Goal: Entertainment & Leisure: Consume media (video, audio)

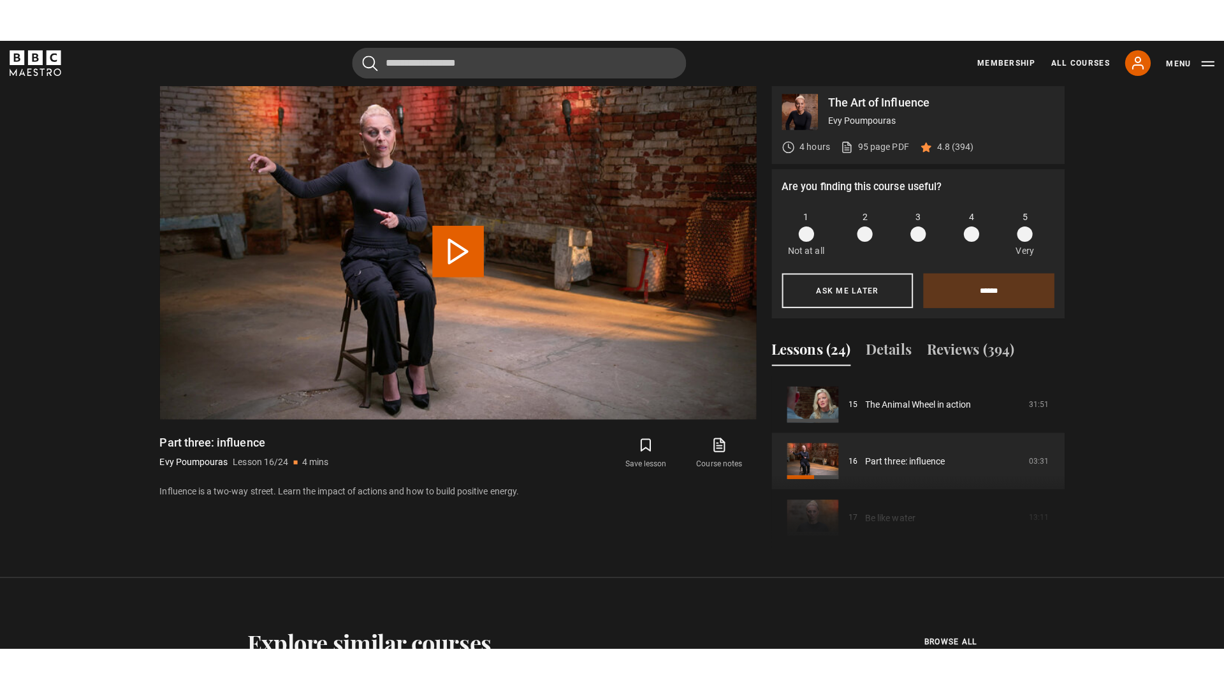
scroll to position [627, 0]
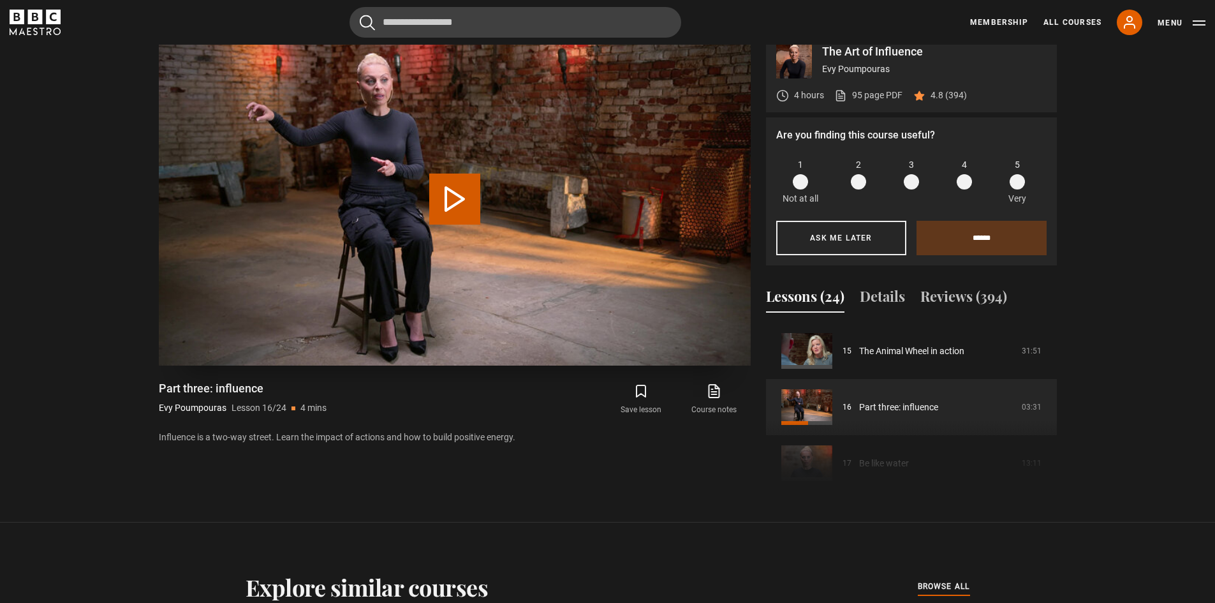
drag, startPoint x: 453, startPoint y: 204, endPoint x: 457, endPoint y: 216, distance: 12.1
click at [453, 204] on button "Play Lesson Part three: influence" at bounding box center [454, 198] width 51 height 51
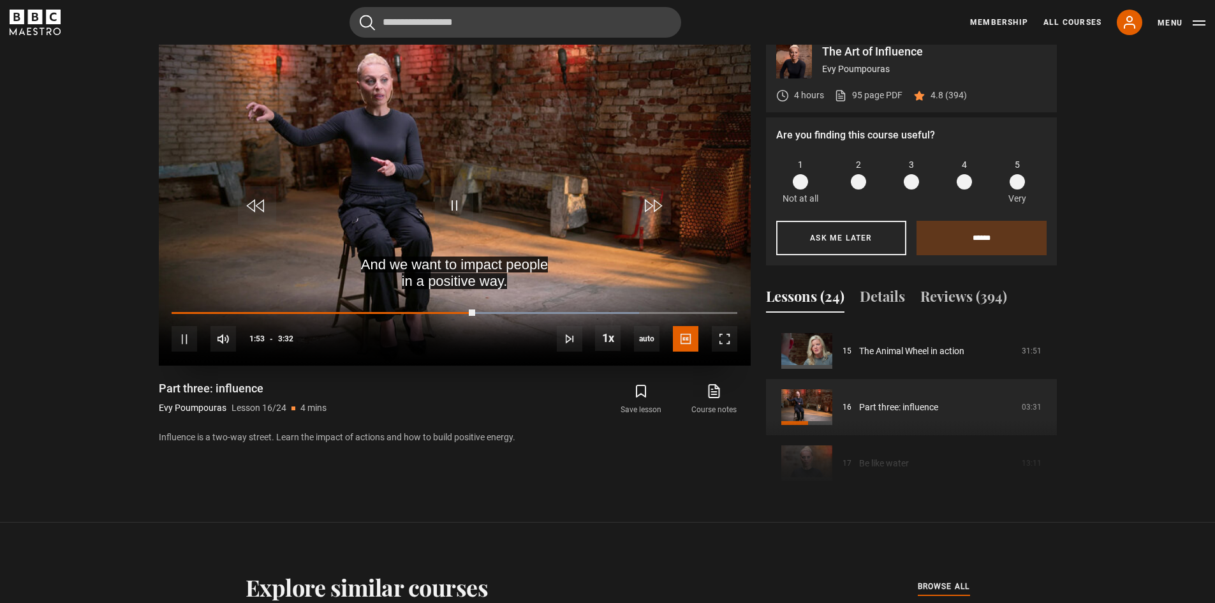
click at [183, 309] on div "10s Skip Back 10 seconds Pause 10s Skip Forward 10 seconds Loaded : 82.63% 0:04…" at bounding box center [455, 330] width 592 height 71
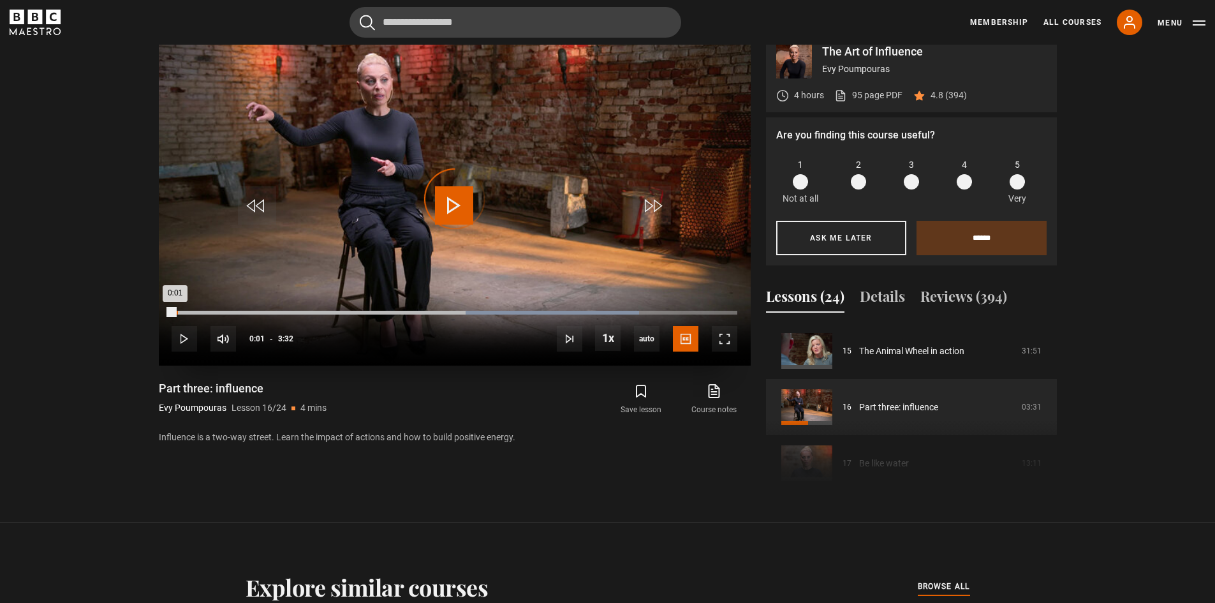
click at [175, 312] on div "0:01" at bounding box center [173, 313] width 3 height 4
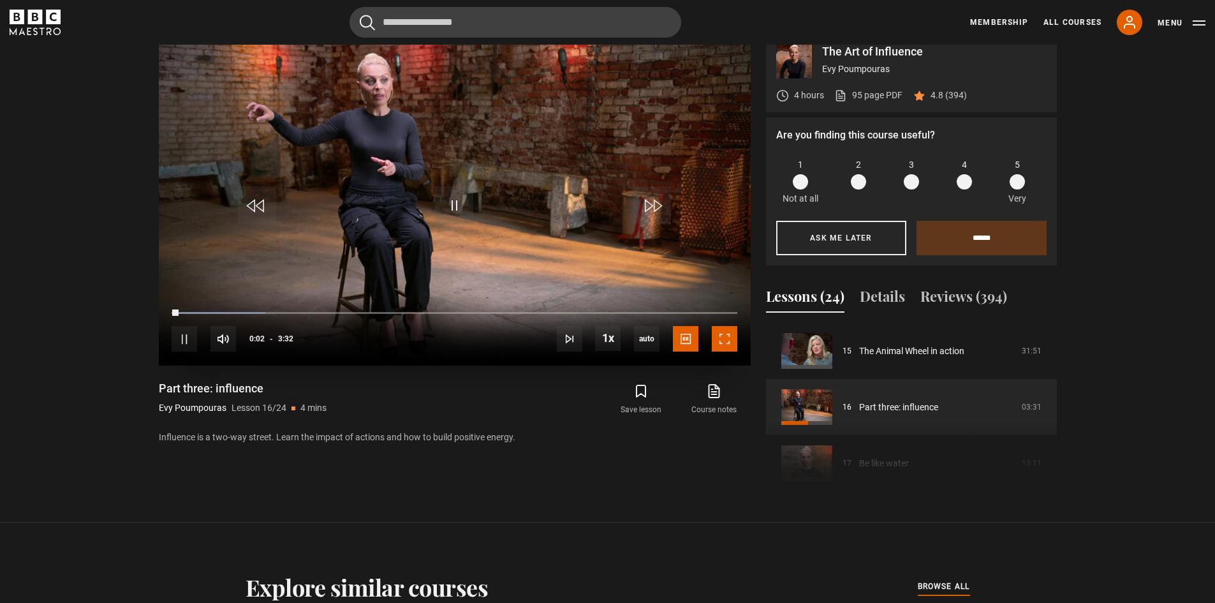
click at [718, 345] on span "Video Player" at bounding box center [725, 339] width 26 height 26
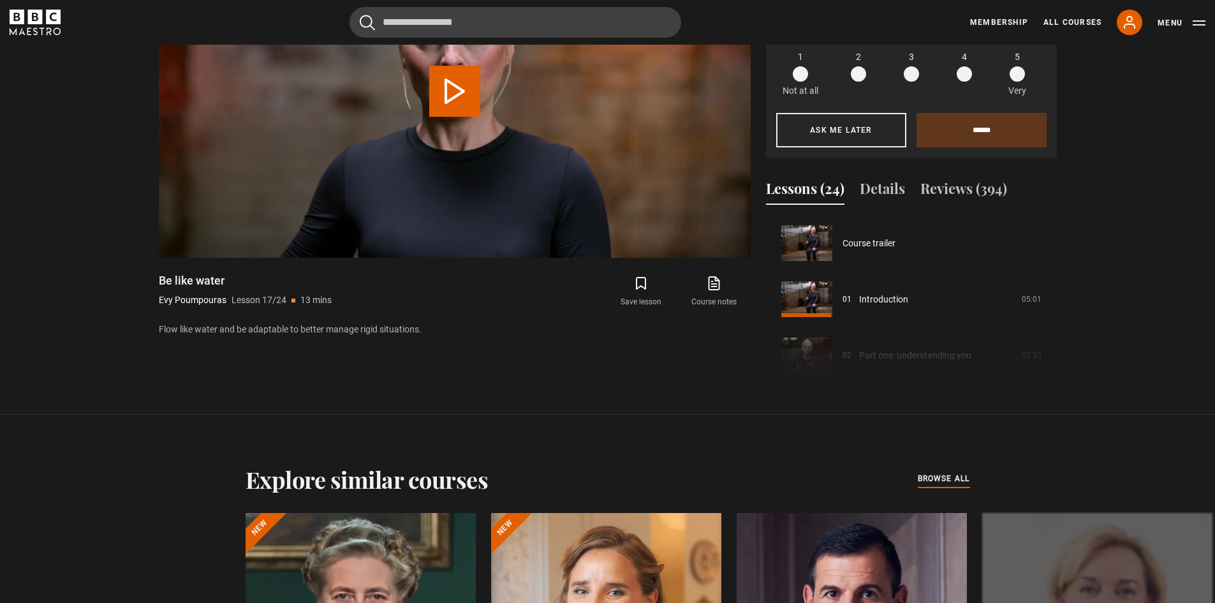
scroll to position [898, 0]
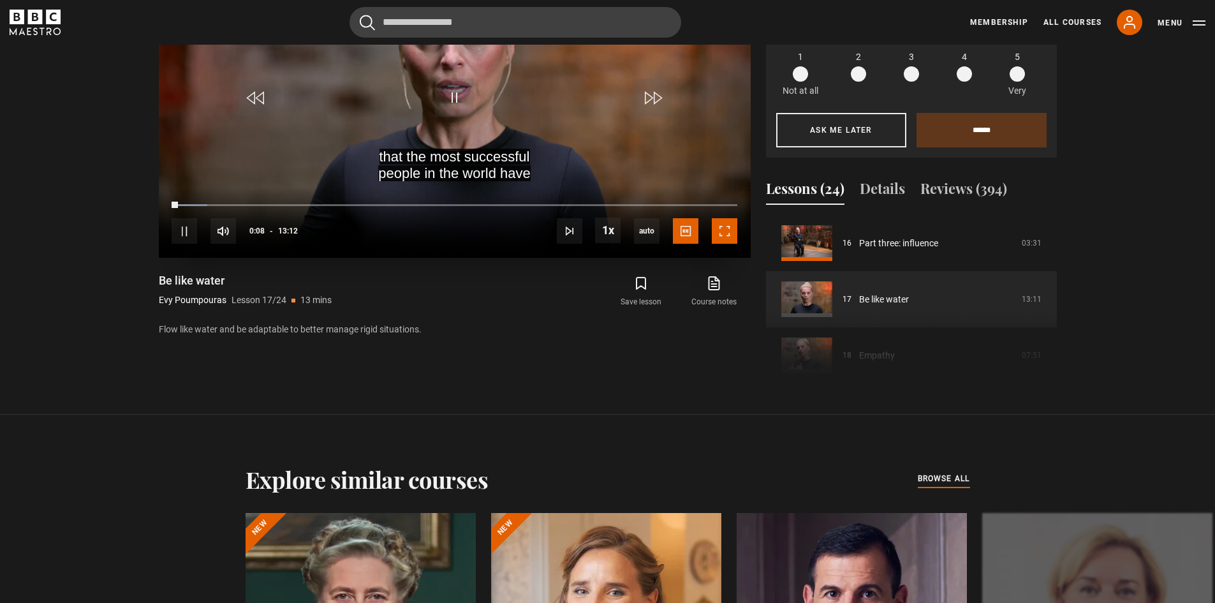
click at [730, 229] on span "Video Player" at bounding box center [725, 231] width 26 height 26
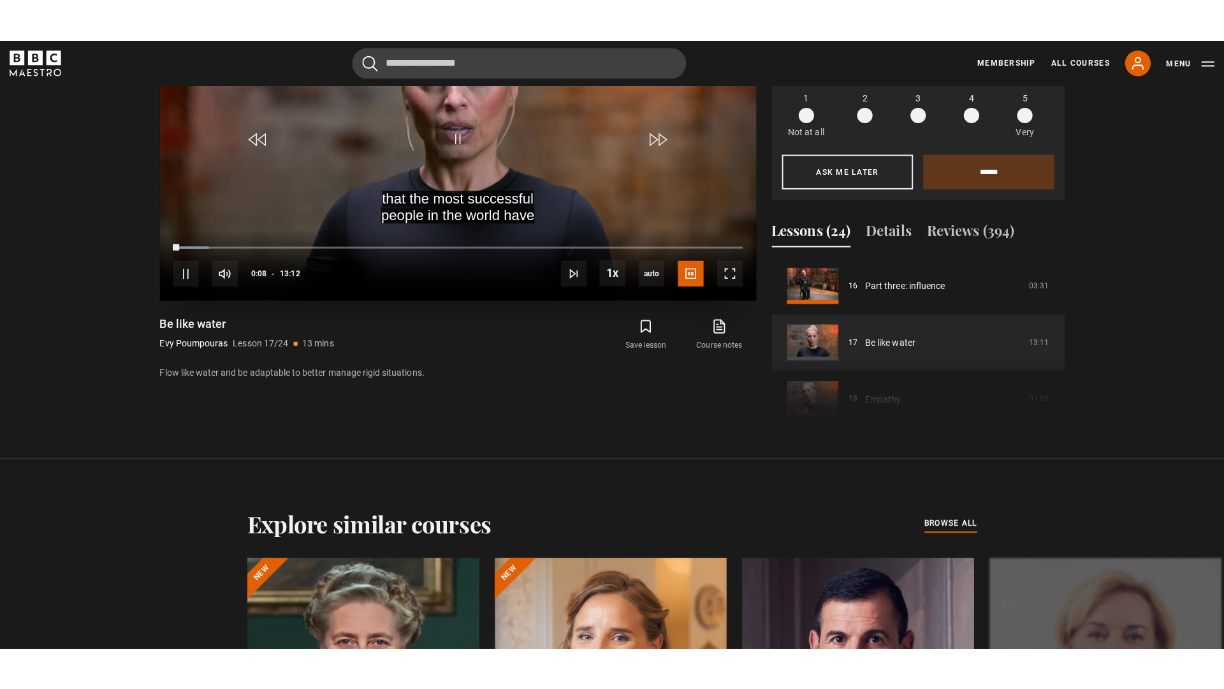
scroll to position [660, 0]
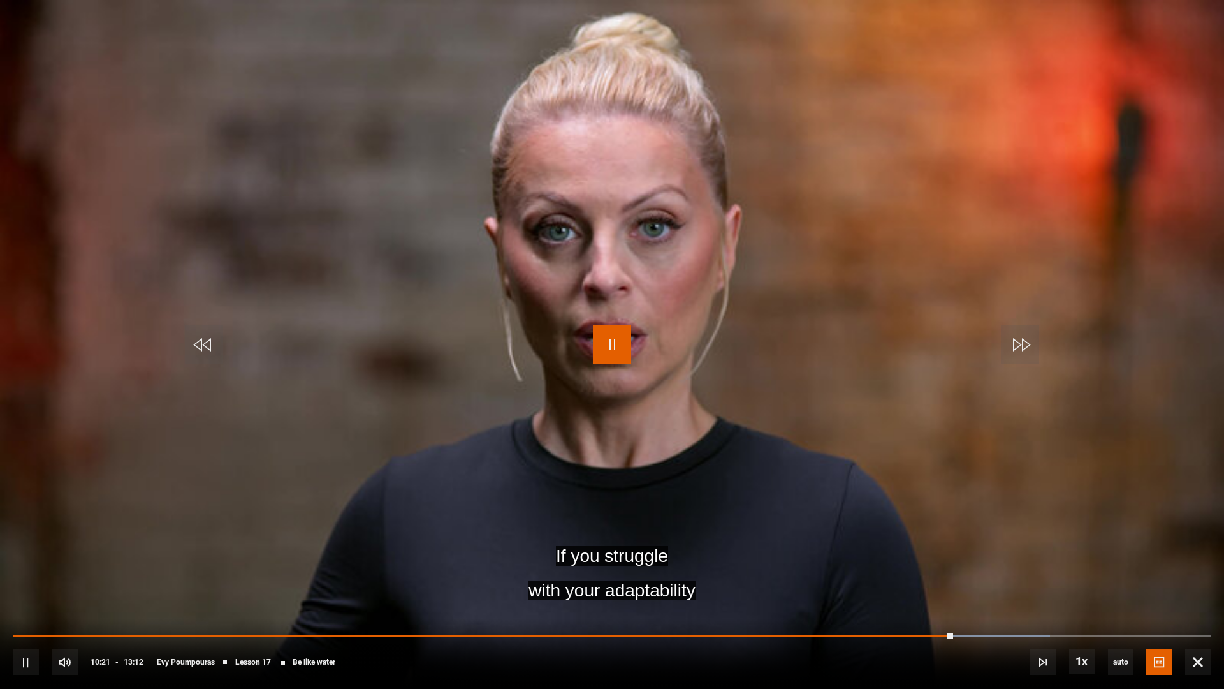
click at [618, 363] on span "Video Player" at bounding box center [612, 344] width 38 height 38
click at [604, 347] on span "Video Player" at bounding box center [612, 344] width 38 height 38
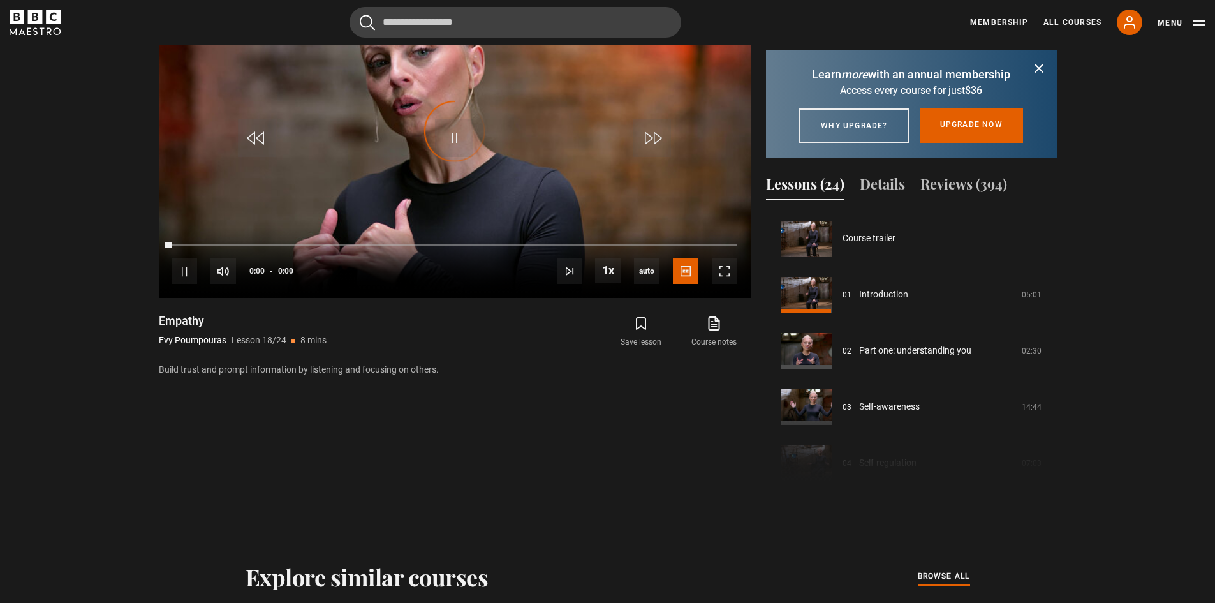
scroll to position [954, 0]
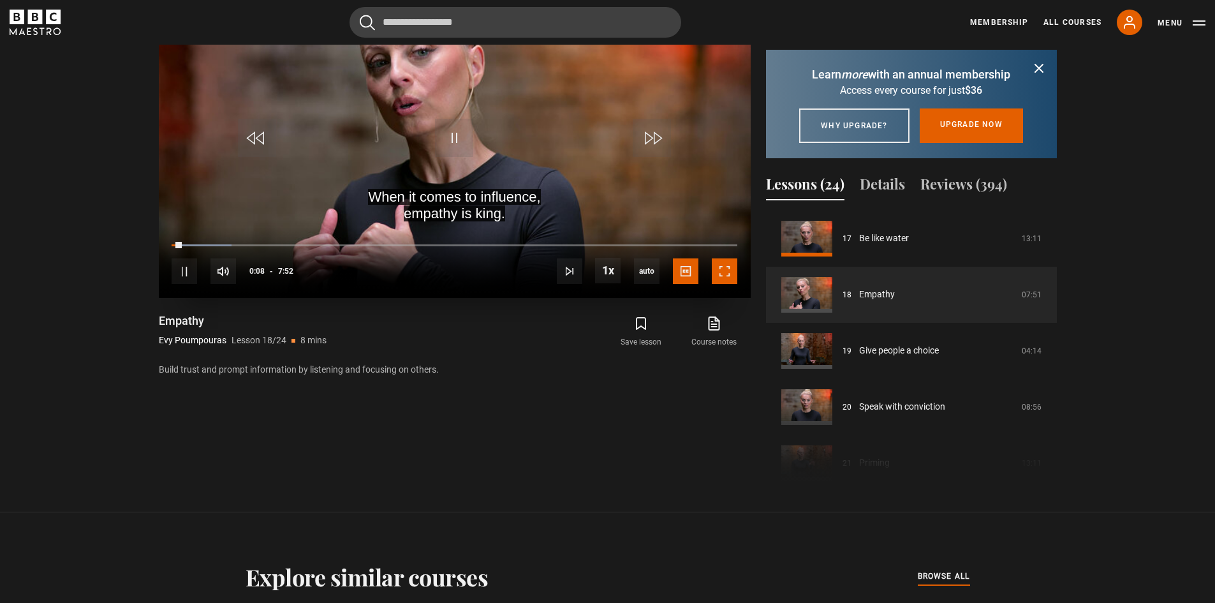
click at [724, 272] on span "Video Player" at bounding box center [725, 271] width 26 height 26
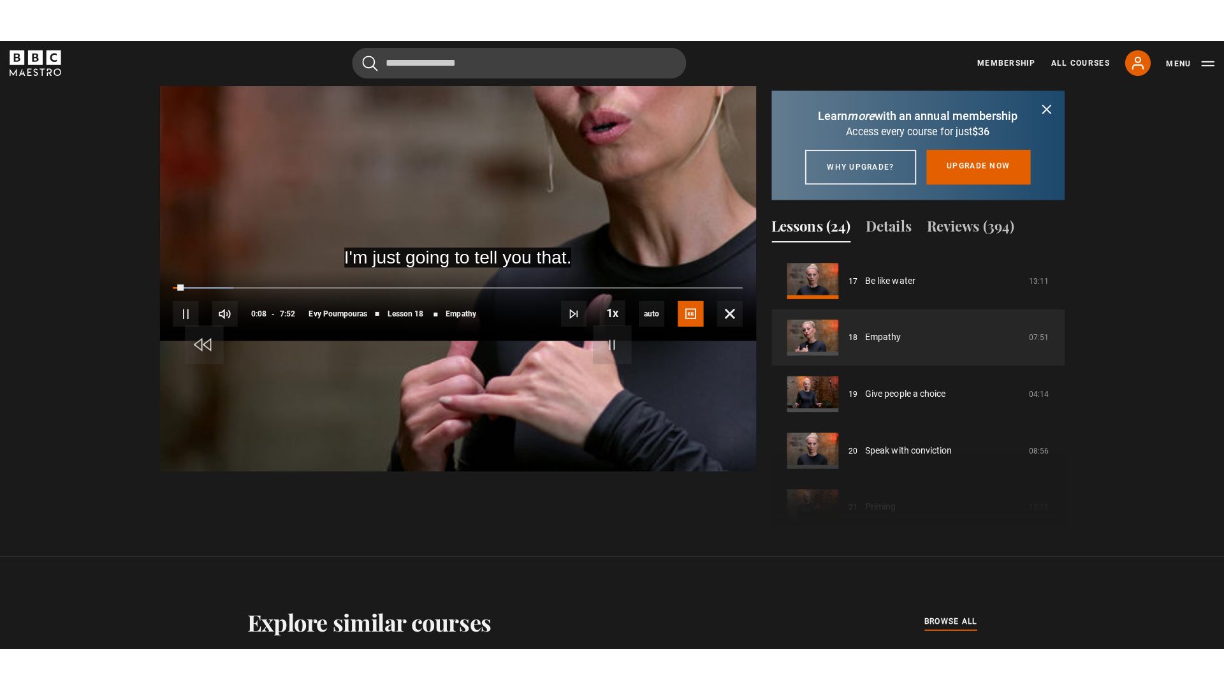
scroll to position [660, 0]
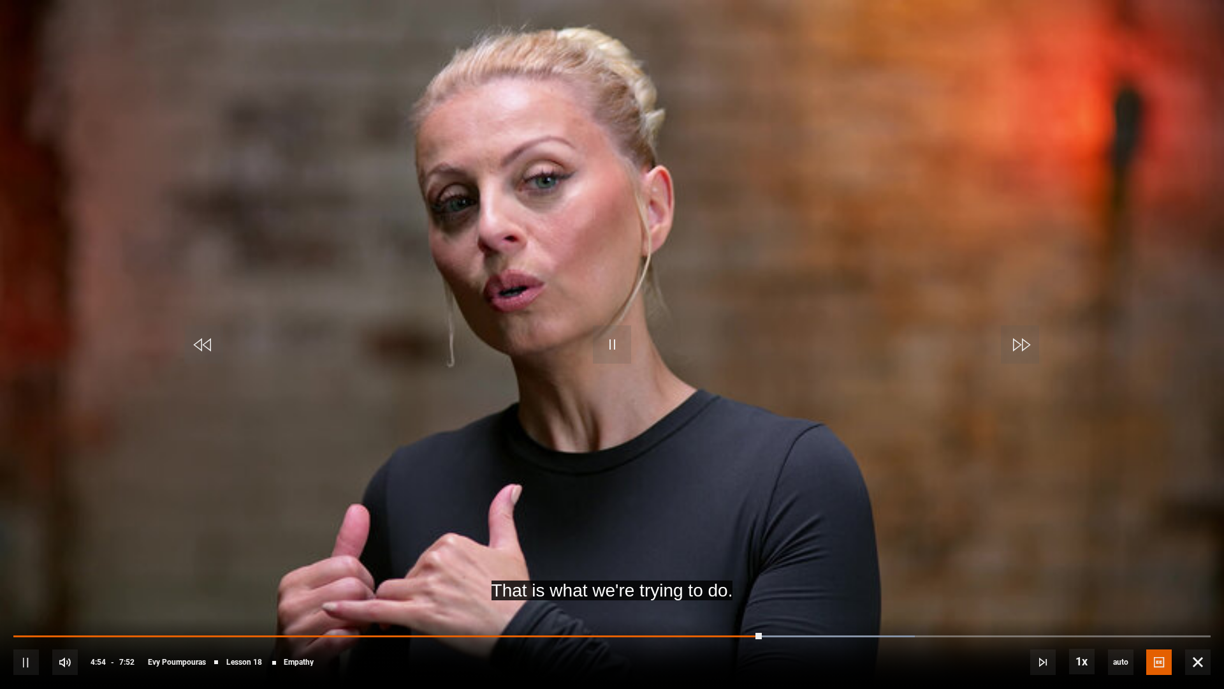
click at [631, 242] on video "Video Player" at bounding box center [612, 344] width 1224 height 689
click at [600, 345] on span "Video Player" at bounding box center [612, 344] width 38 height 38
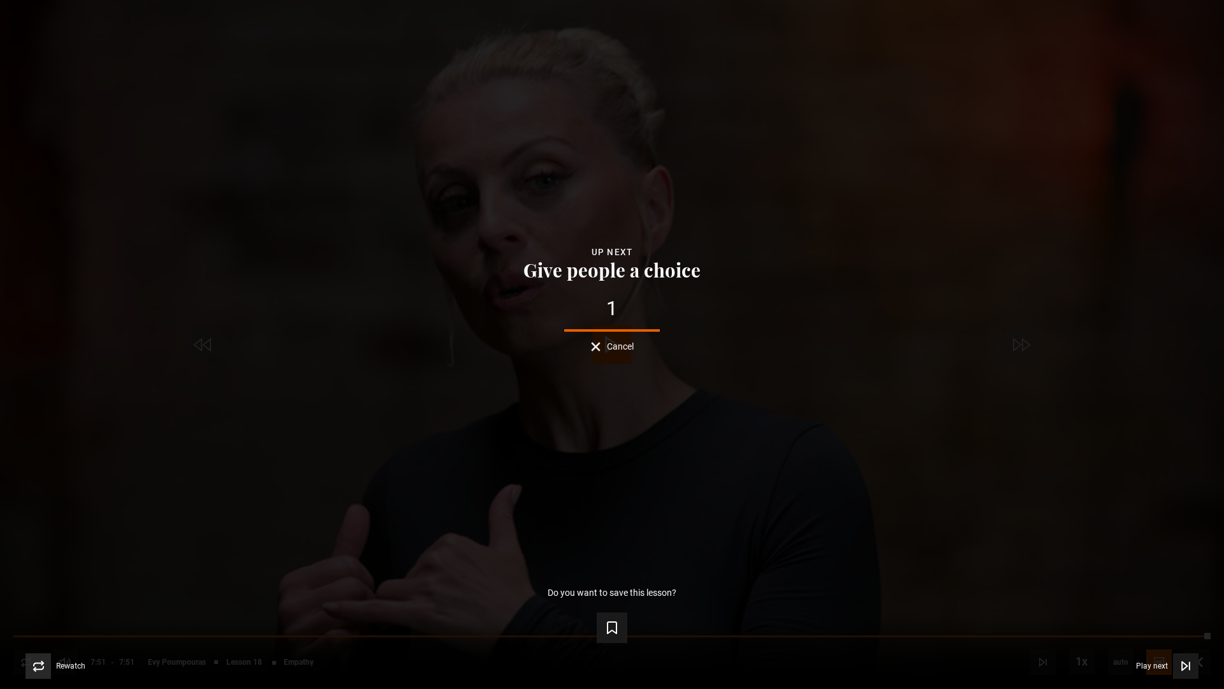
click at [44, 580] on icon "Video Player" at bounding box center [39, 666] width 12 height 12
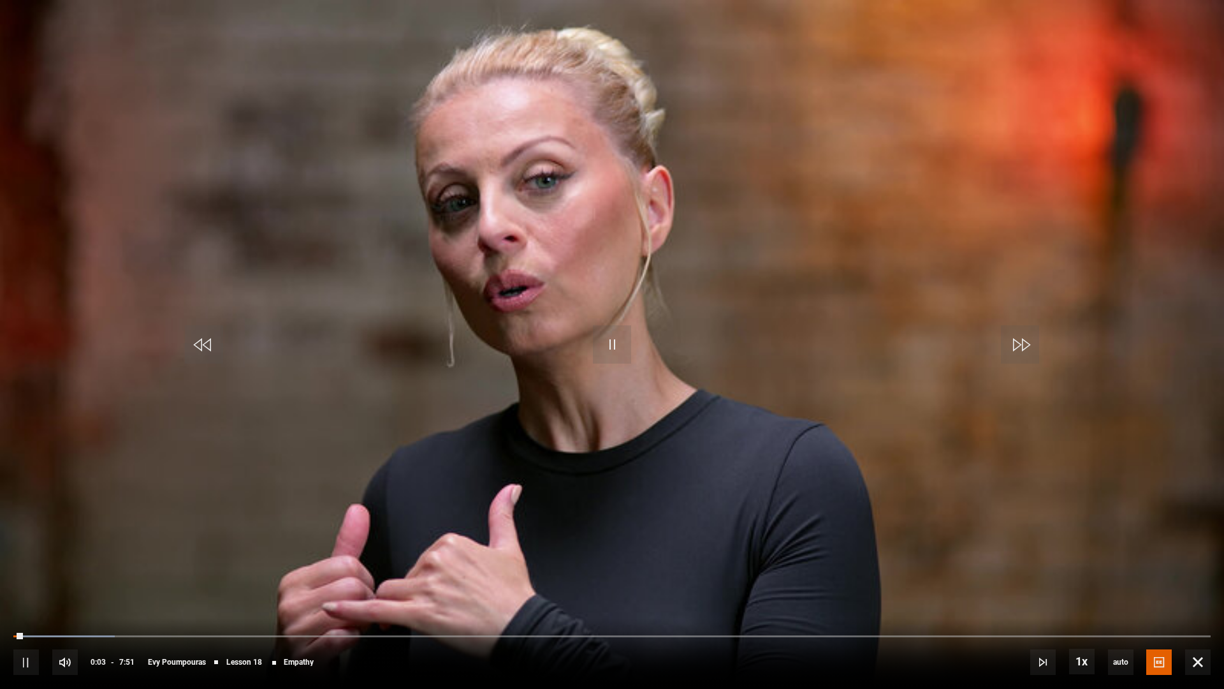
click at [924, 580] on div "10s Skip Back 10 seconds Pause 10s Skip Forward 10 seconds Loaded : 8.50% 0:29 …" at bounding box center [612, 653] width 1224 height 71
click at [932, 580] on div "10s Skip Back 10 seconds Pause 10s Skip Forward 10 seconds Loaded : 8.50% 6:00 …" at bounding box center [612, 653] width 1224 height 71
click at [935, 580] on div "10s Skip Back 10 seconds Pause 10s Skip Forward 10 seconds Loaded : 8.50% 6:00 …" at bounding box center [612, 653] width 1224 height 71
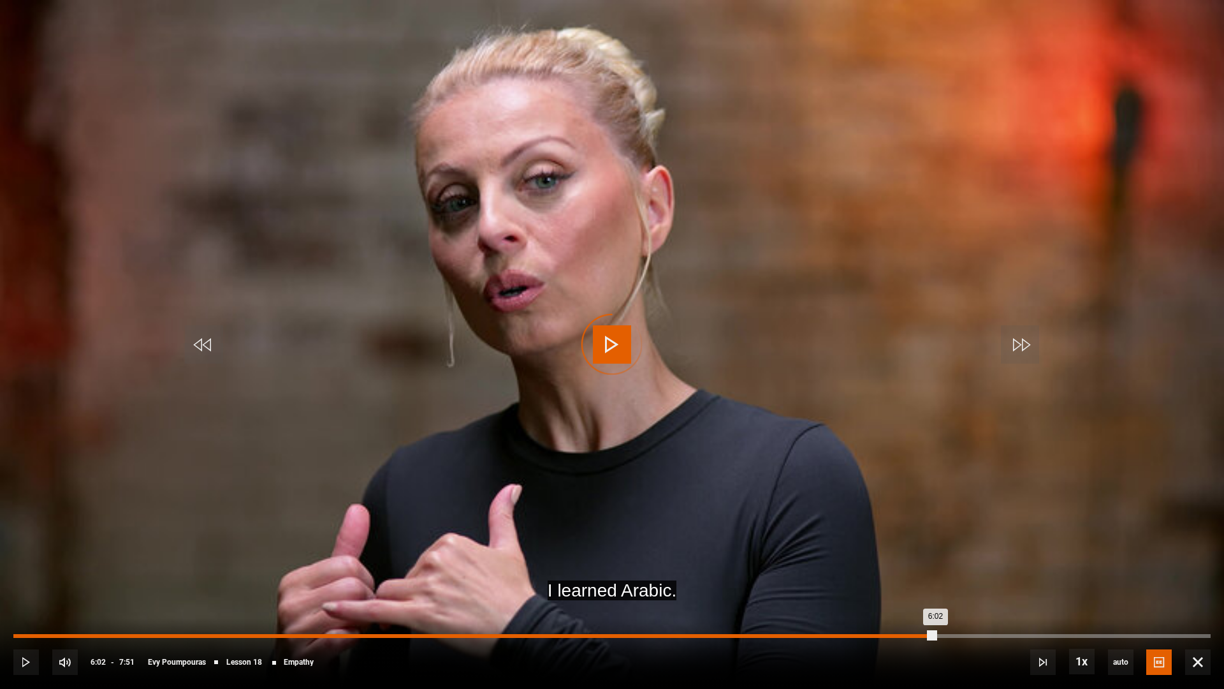
click at [935, 580] on div "Loaded : 0.00% 6:02 6:02" at bounding box center [611, 636] width 1197 height 4
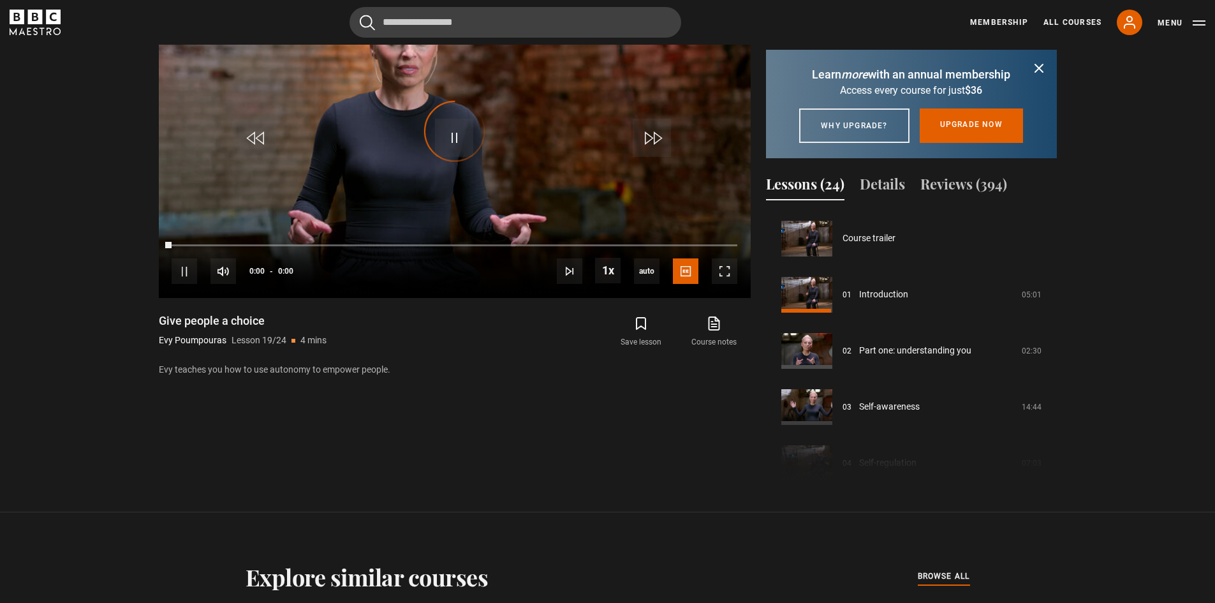
scroll to position [1010, 0]
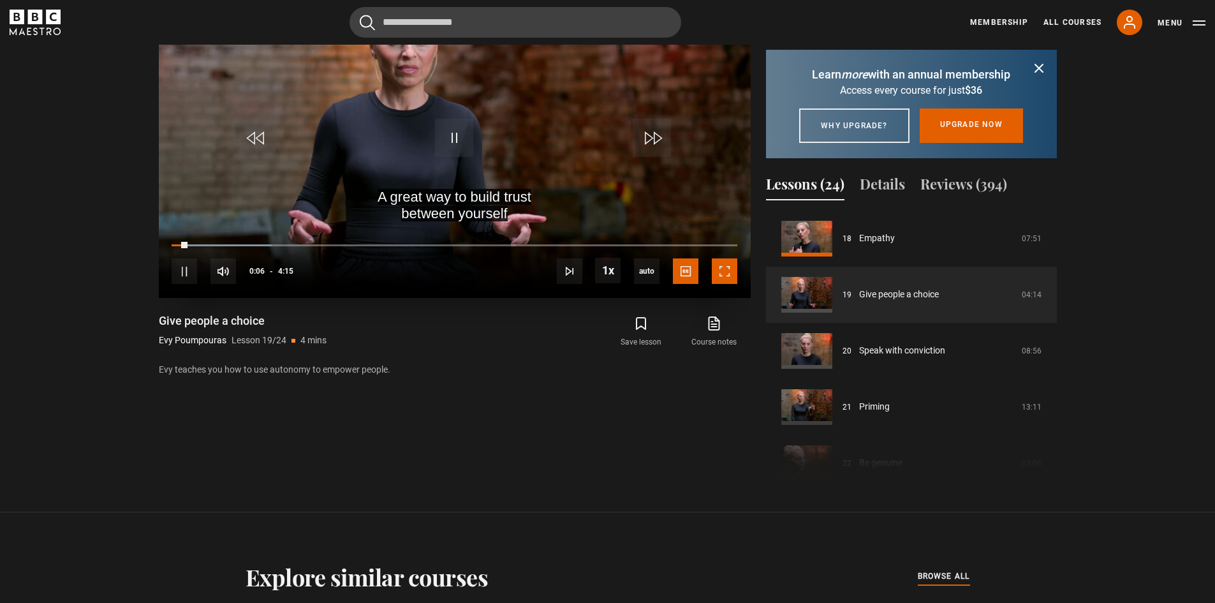
click at [728, 279] on span "Video Player" at bounding box center [725, 271] width 26 height 26
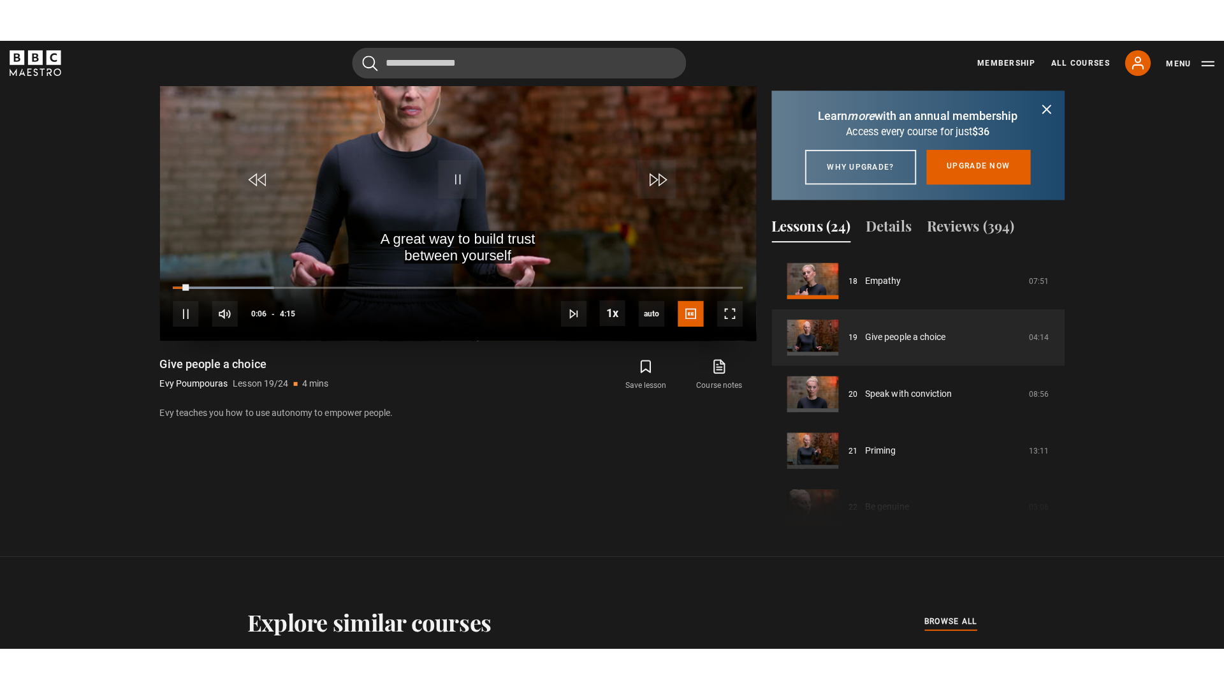
scroll to position [660, 0]
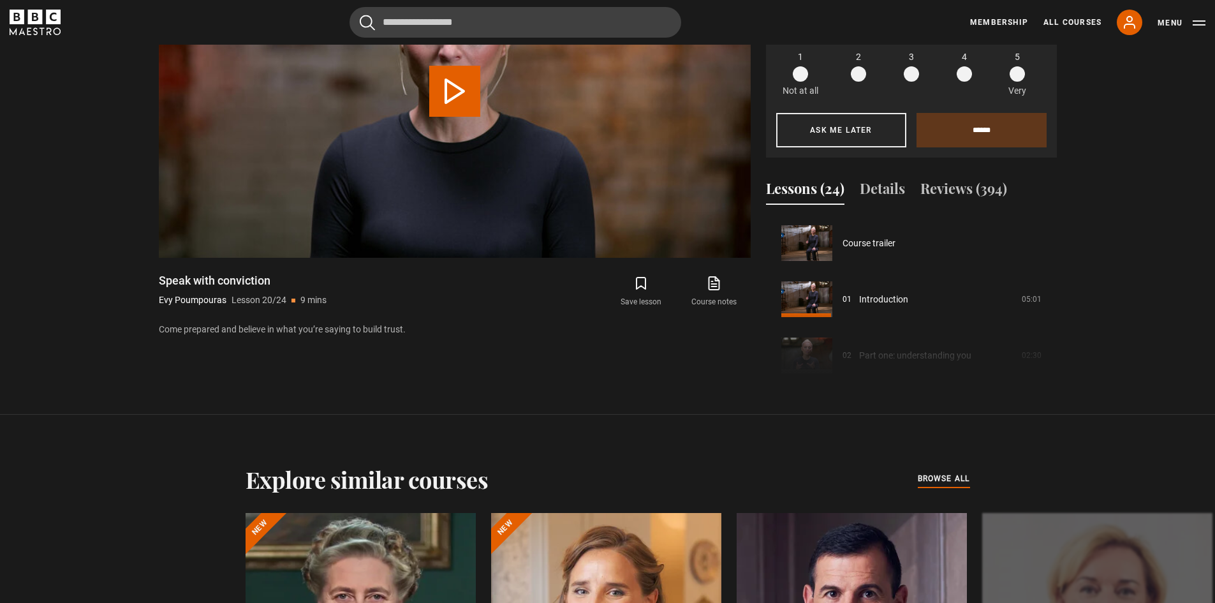
scroll to position [1066, 0]
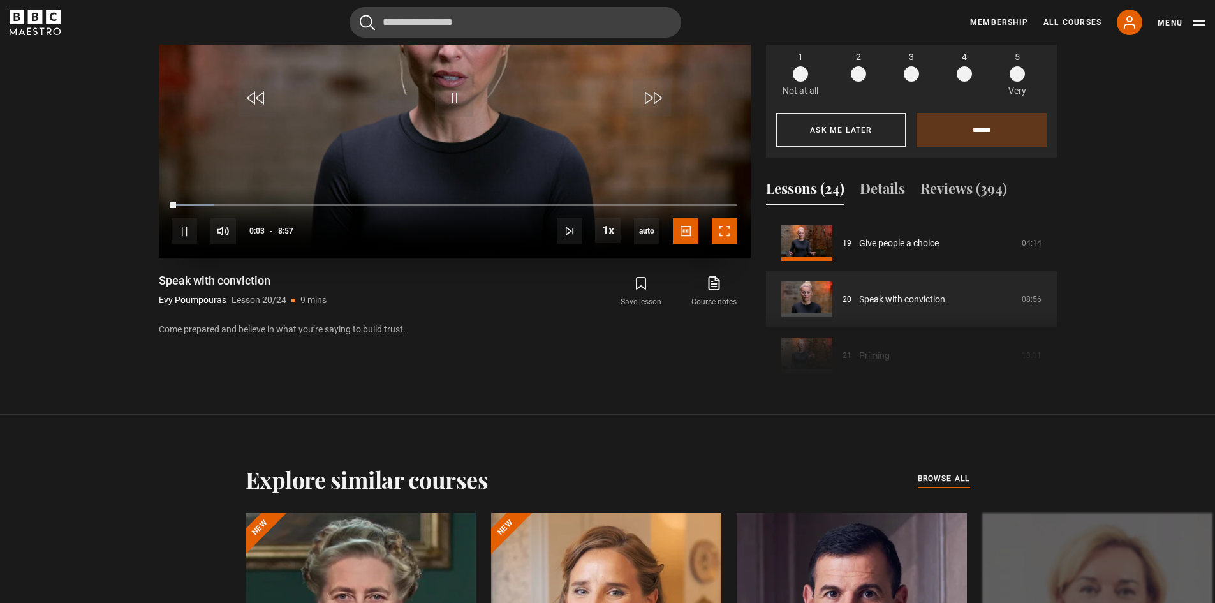
click at [717, 228] on span "Video Player" at bounding box center [725, 231] width 26 height 26
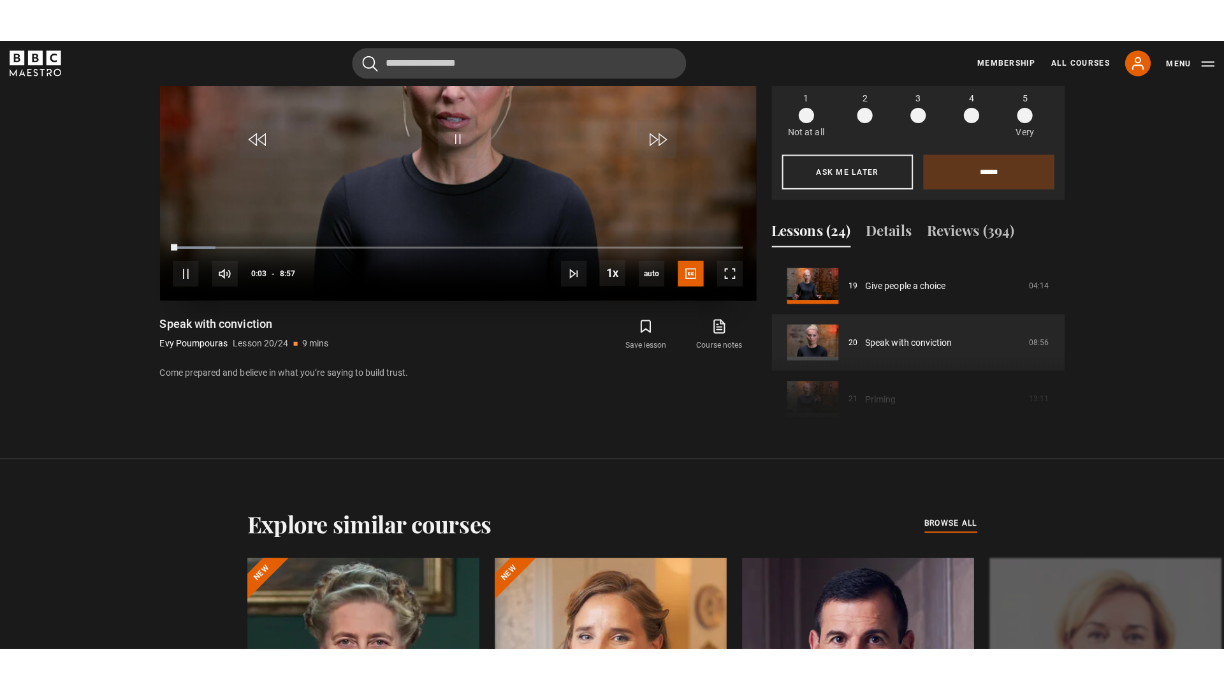
scroll to position [660, 0]
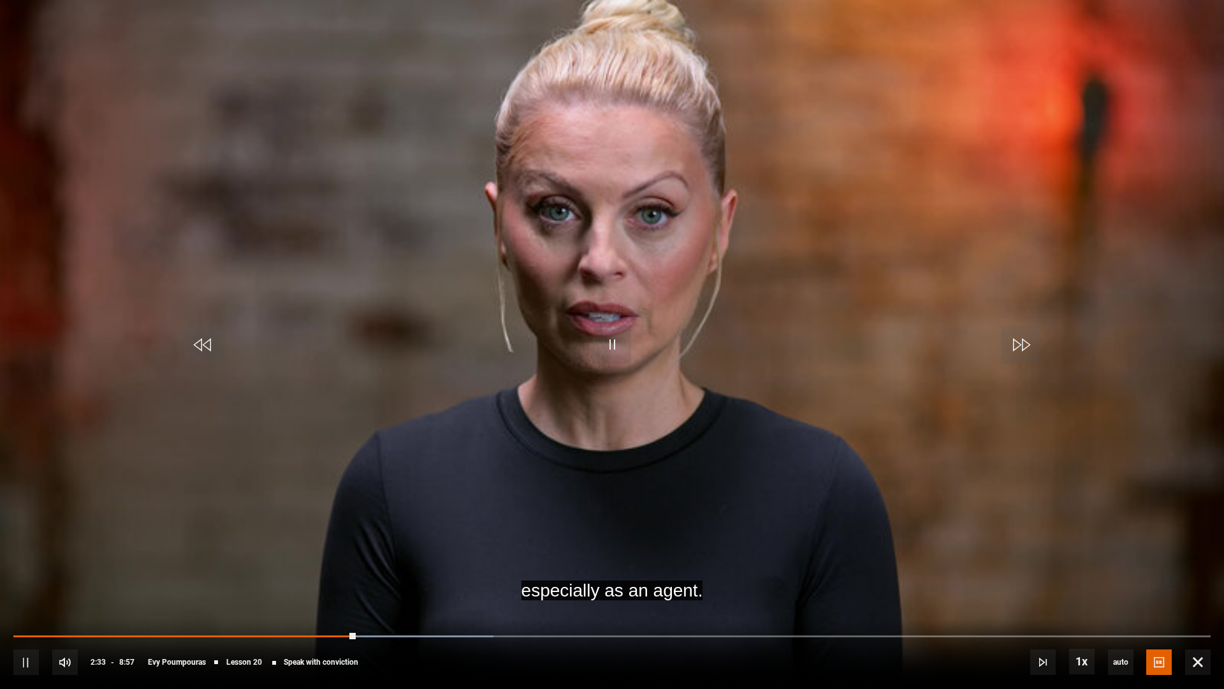
click at [588, 332] on video "Video Player" at bounding box center [612, 344] width 1224 height 689
